Goal: Task Accomplishment & Management: Complete application form

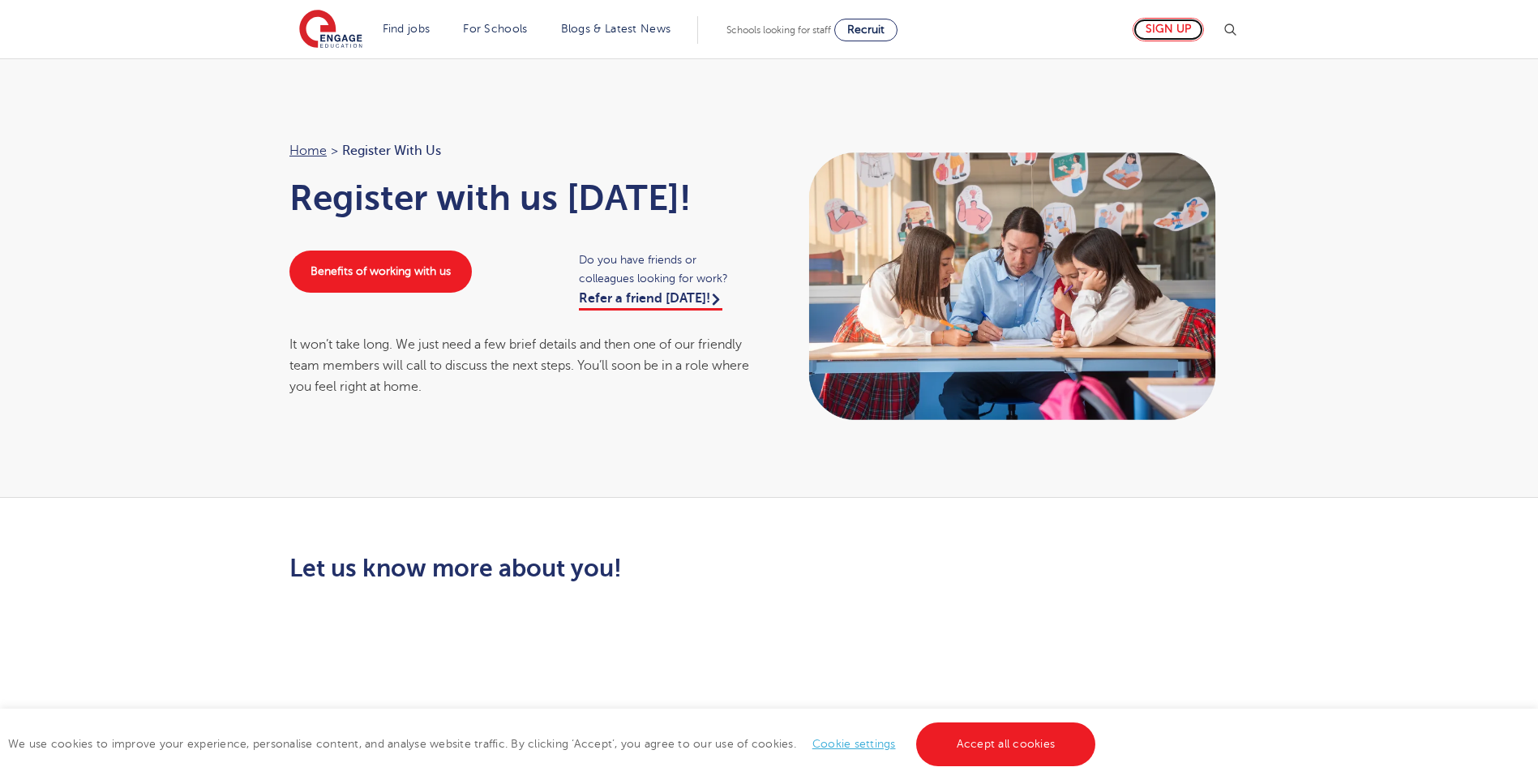
click at [1178, 36] on link "Sign up" at bounding box center [1168, 30] width 71 height 24
click at [974, 740] on link "Accept all cookies" at bounding box center [1006, 745] width 180 height 44
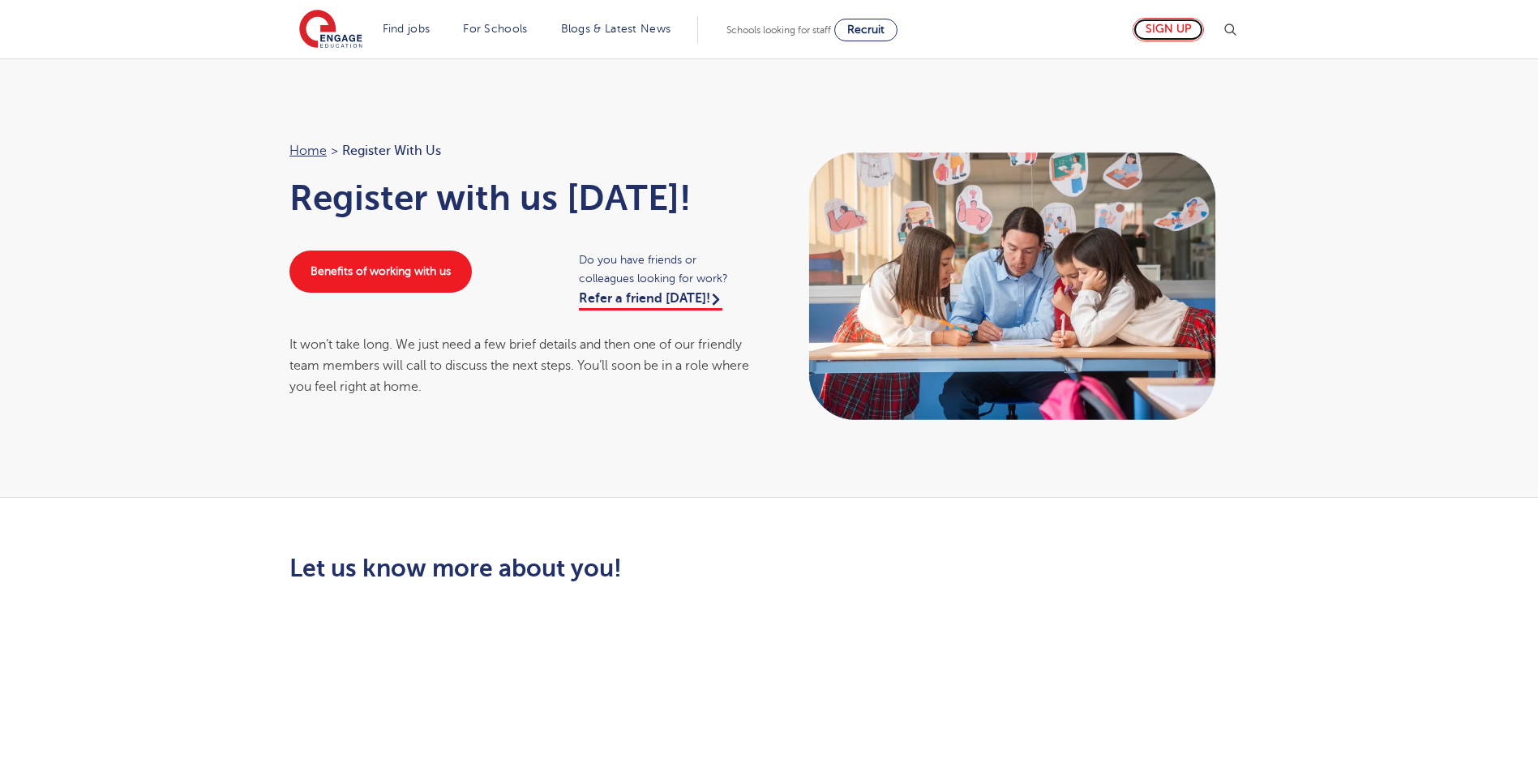
click at [1161, 33] on link "Sign up" at bounding box center [1168, 30] width 71 height 24
click at [1148, 34] on link "Sign up" at bounding box center [1168, 30] width 71 height 24
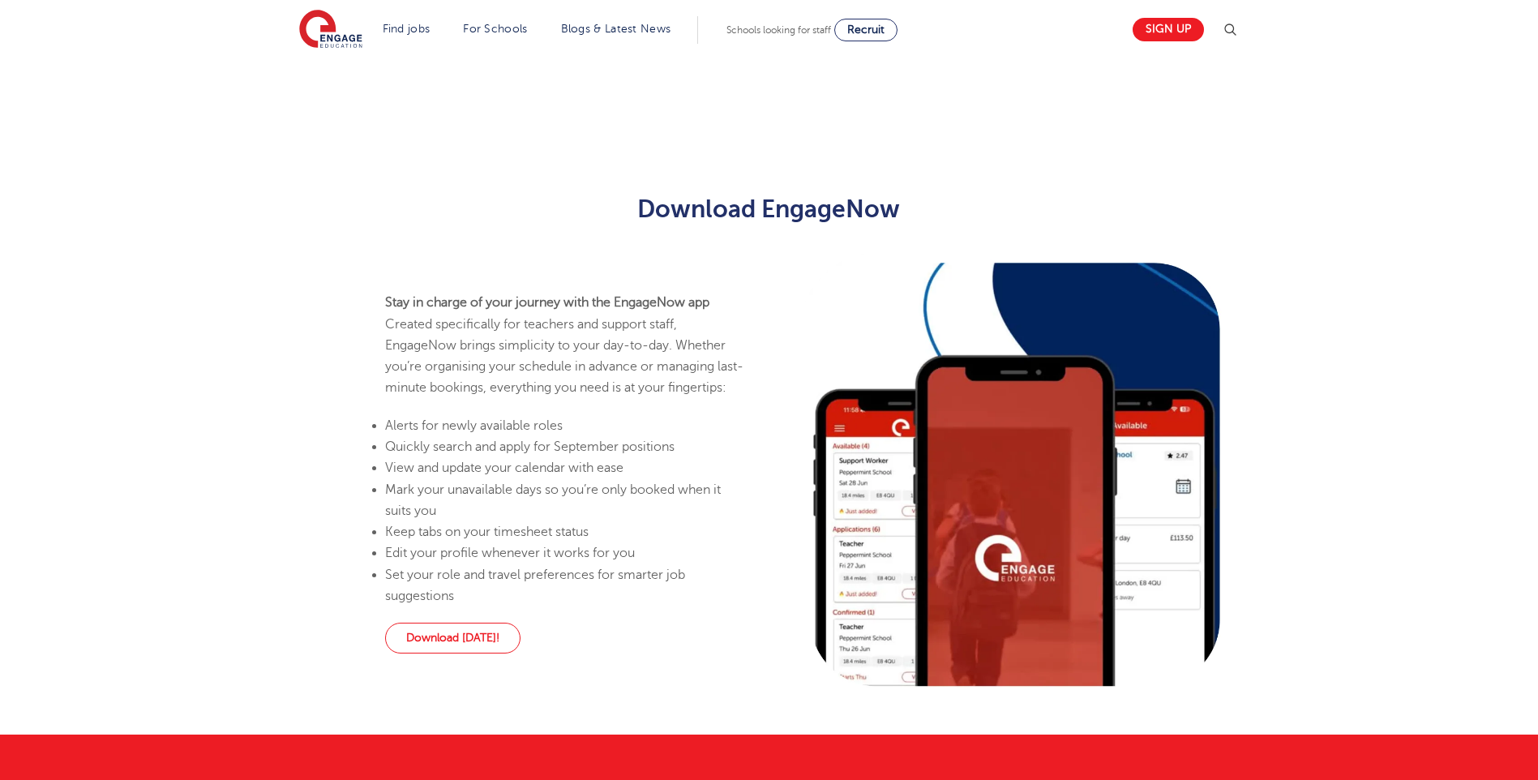
scroll to position [761, 0]
